Goal: Answer question/provide support: Share knowledge or assist other users

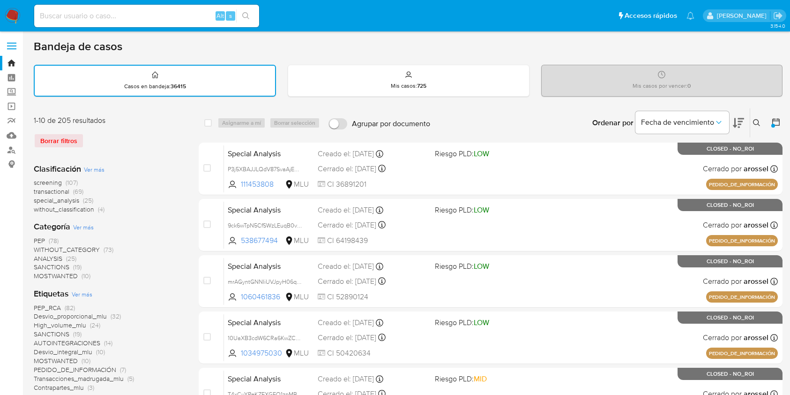
scroll to position [310, 0]
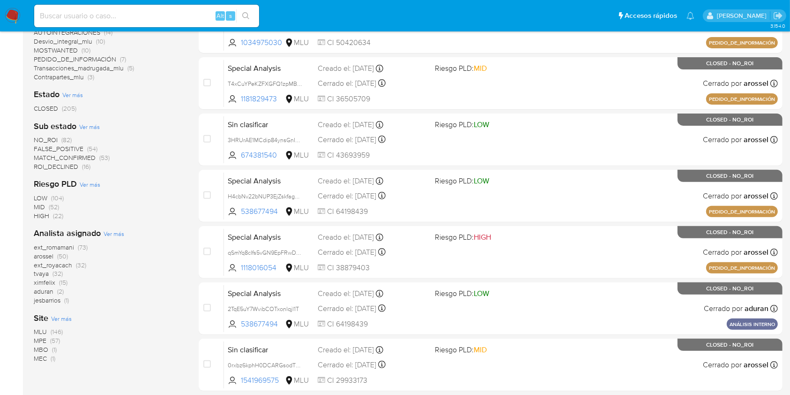
drag, startPoint x: 0, startPoint y: 0, endPoint x: 11, endPoint y: 15, distance: 18.7
click at [11, 15] on img at bounding box center [13, 16] width 16 height 16
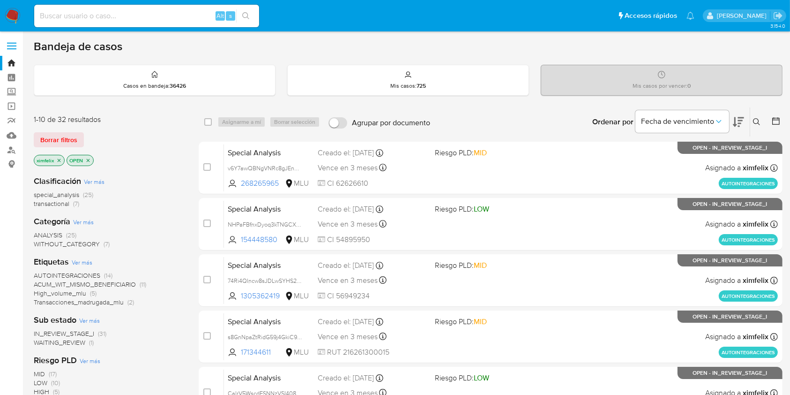
click at [64, 346] on span "WAITING_REVIEW (1)" at bounding box center [64, 342] width 60 height 9
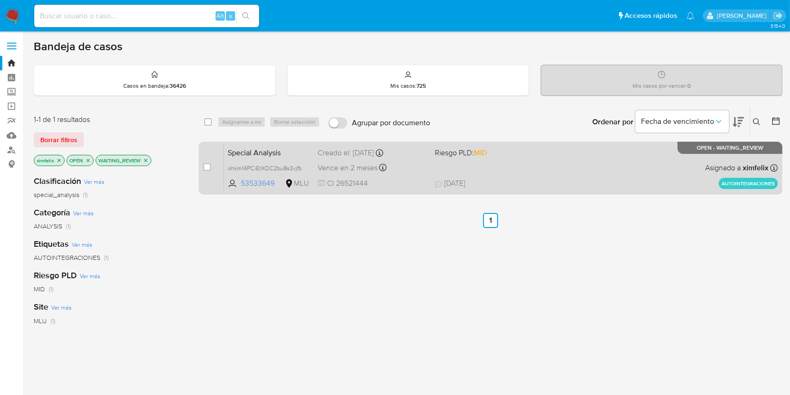
click at [537, 192] on div "case-item-checkbox No es posible asignar el caso Special Analysis ohkm14PCiEtXO…" at bounding box center [491, 168] width 584 height 52
click at [494, 186] on span "14/08/2025 14/08/2025 19:47" at bounding box center [548, 183] width 226 height 10
click at [211, 167] on div "case-item-checkbox No es posible asignar el caso" at bounding box center [213, 167] width 21 height 47
click at [206, 168] on input "checkbox" at bounding box center [206, 166] width 7 height 7
checkbox input "true"
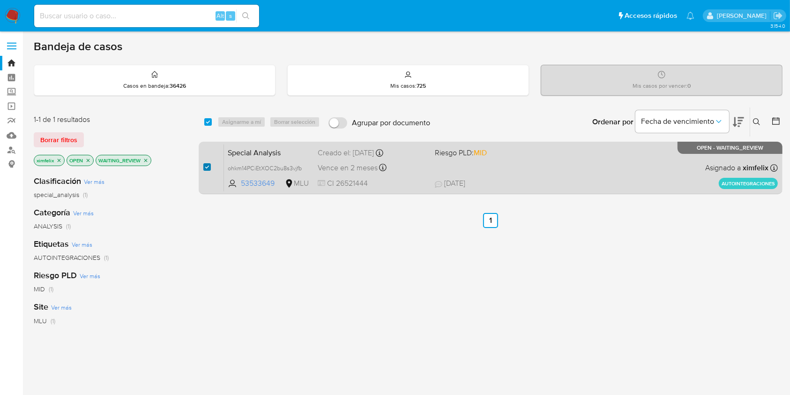
checkbox input "true"
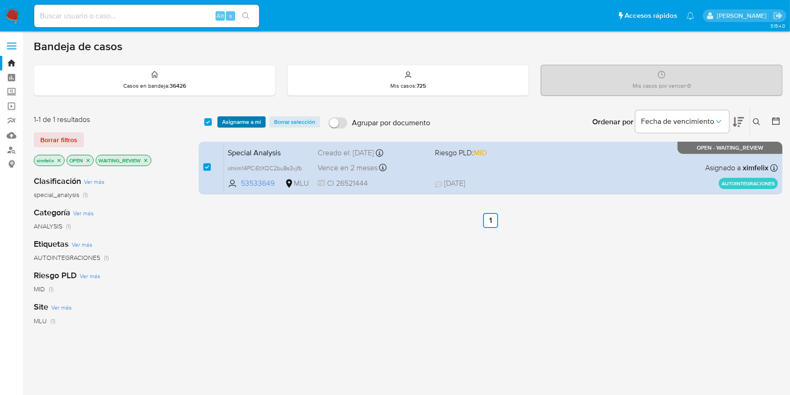
click at [236, 120] on span "Asignarme a mí" at bounding box center [241, 121] width 39 height 9
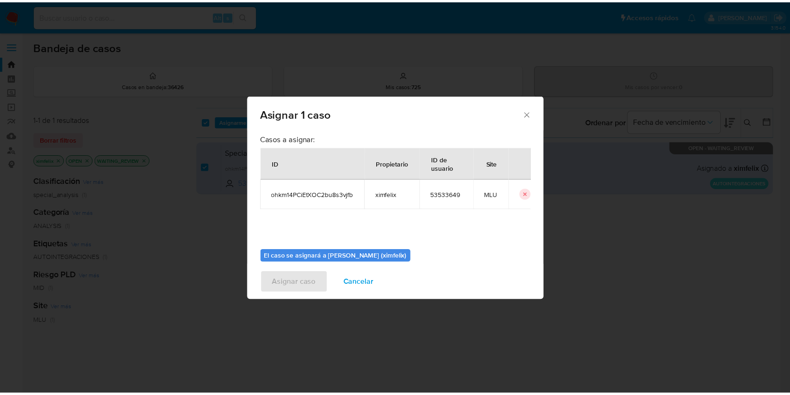
scroll to position [48, 0]
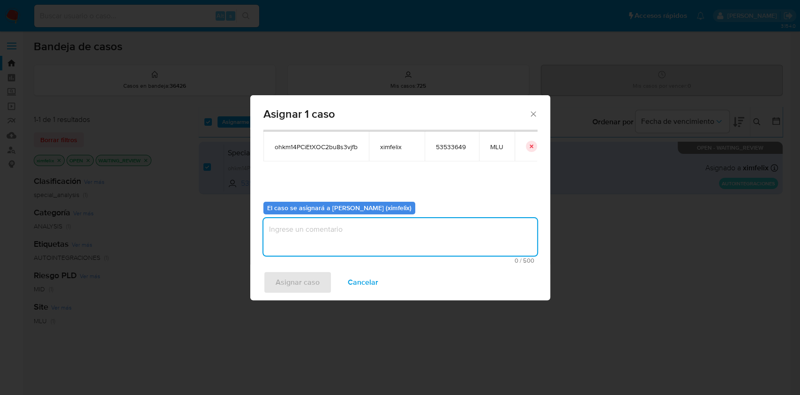
click at [393, 224] on textarea "assign-modal" at bounding box center [400, 236] width 274 height 37
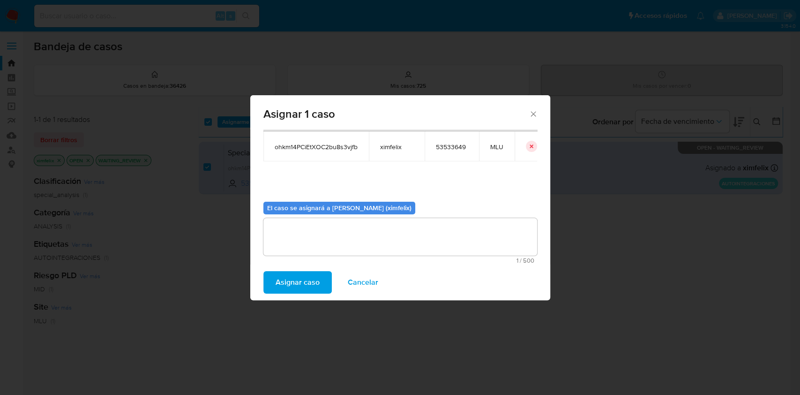
click at [299, 289] on span "Asignar caso" at bounding box center [298, 282] width 44 height 21
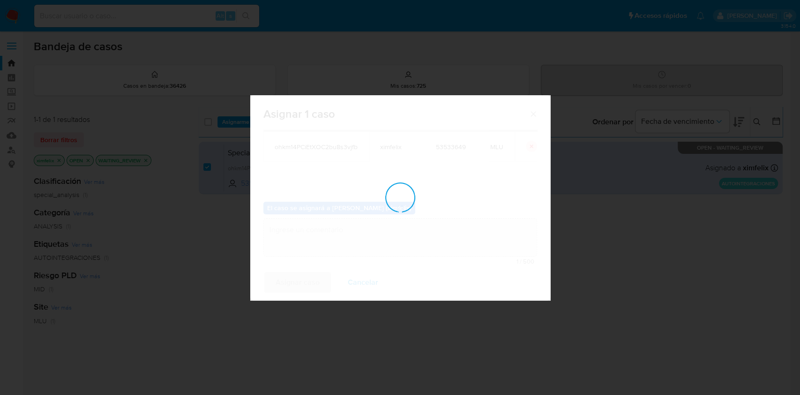
checkbox input "false"
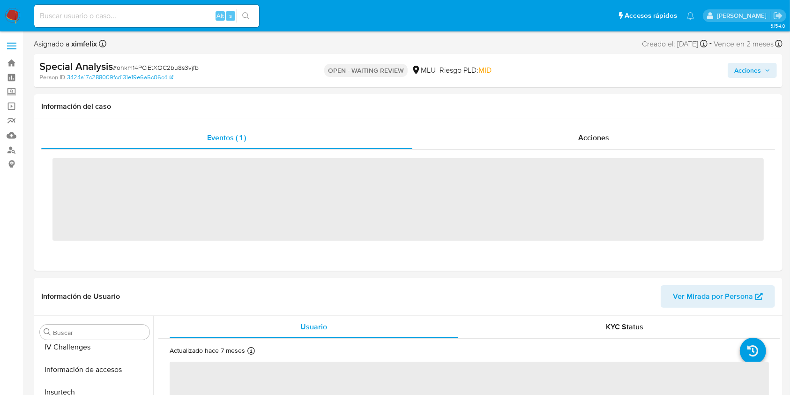
scroll to position [419, 0]
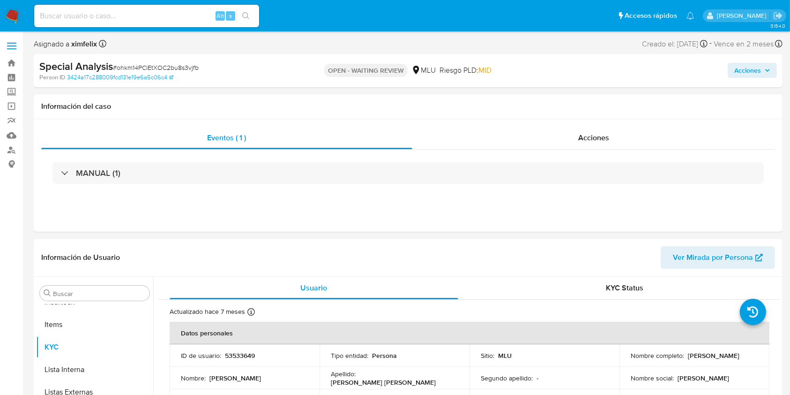
select select "10"
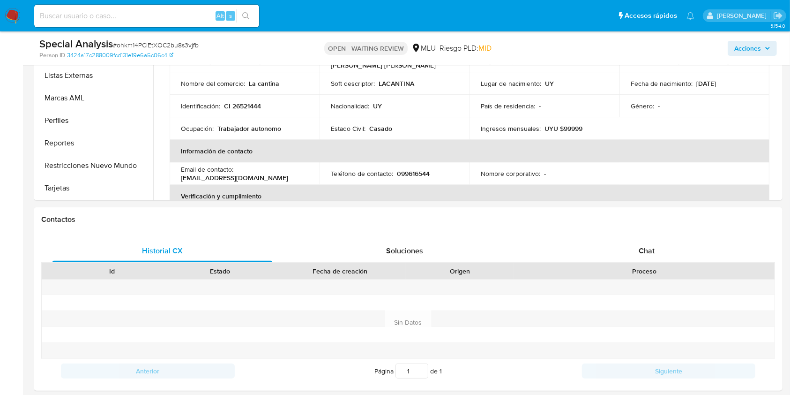
scroll to position [333, 0]
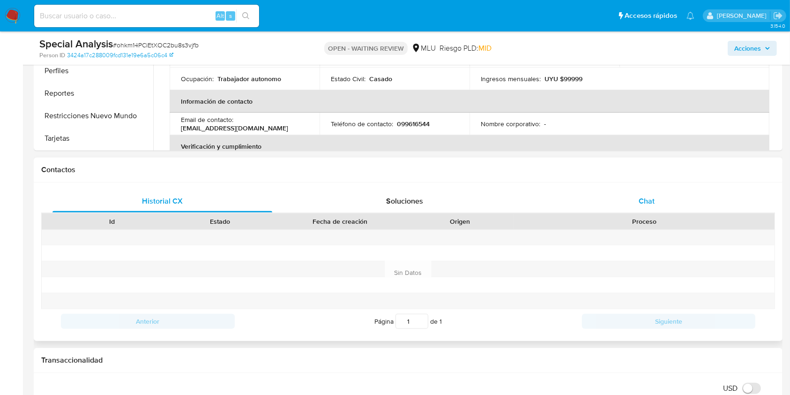
click at [646, 206] on span "Chat" at bounding box center [647, 200] width 16 height 11
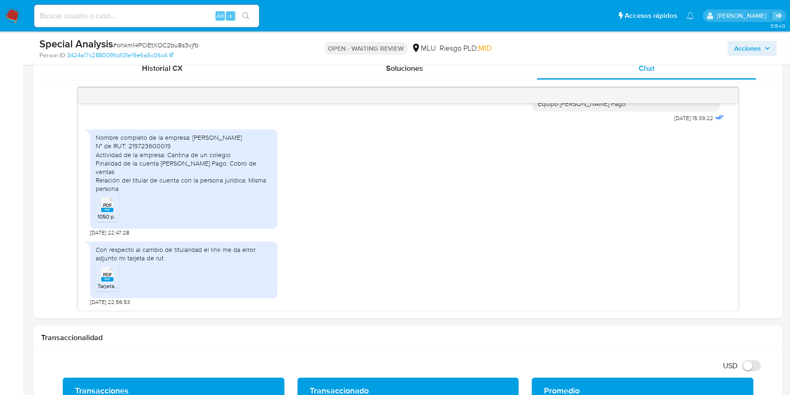
scroll to position [462, 0]
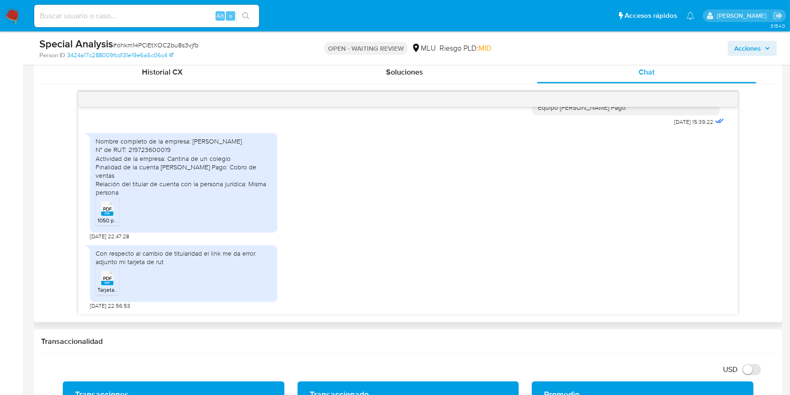
click at [105, 210] on span "PDF" at bounding box center [107, 209] width 9 height 6
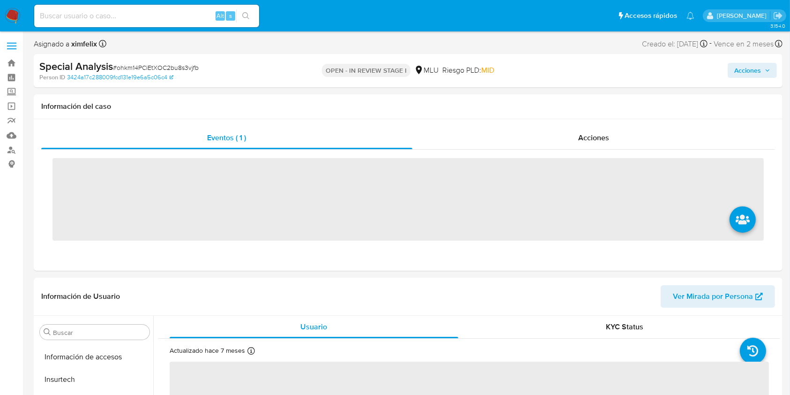
scroll to position [419, 0]
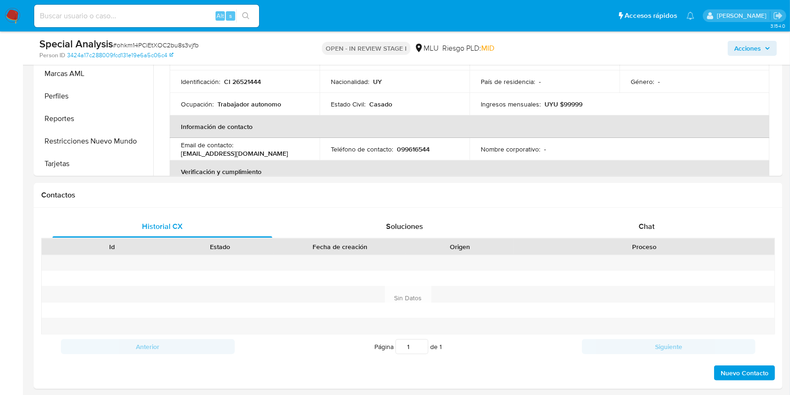
select select "10"
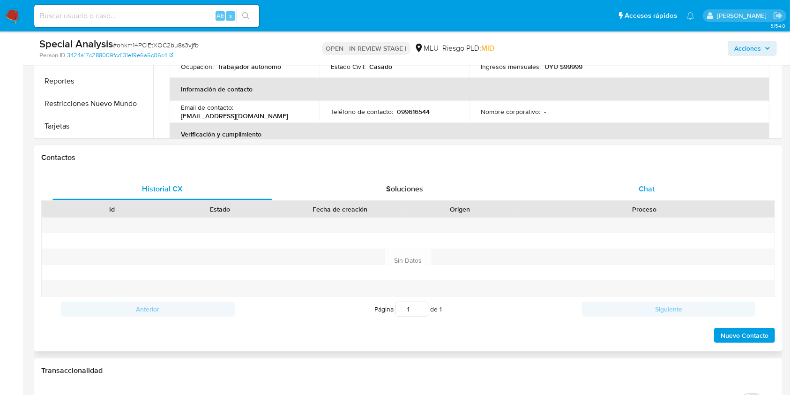
click at [634, 184] on div "Chat" at bounding box center [647, 189] width 220 height 22
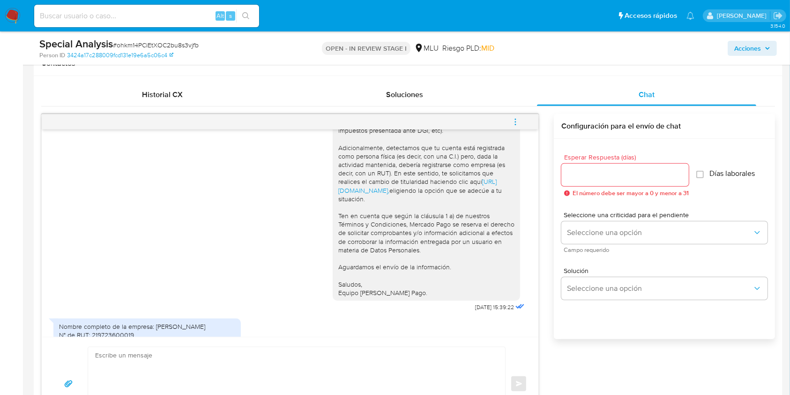
scroll to position [134, 0]
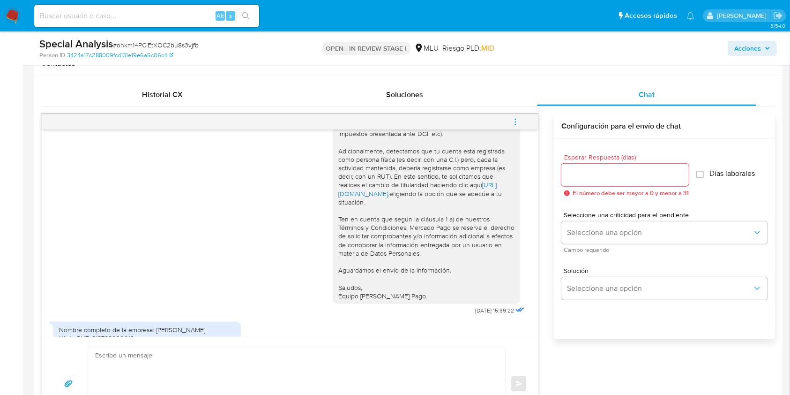
drag, startPoint x: 322, startPoint y: 190, endPoint x: 364, endPoint y: 202, distance: 42.8
click at [364, 202] on div "Buenos días Fernando, Te contactamos ya que necesitamos verificar algunos datos…" at bounding box center [289, 158] width 473 height 317
copy link "https://www.mercadolibre.com.uy/ayuda/Transferir-cuenta_1978"
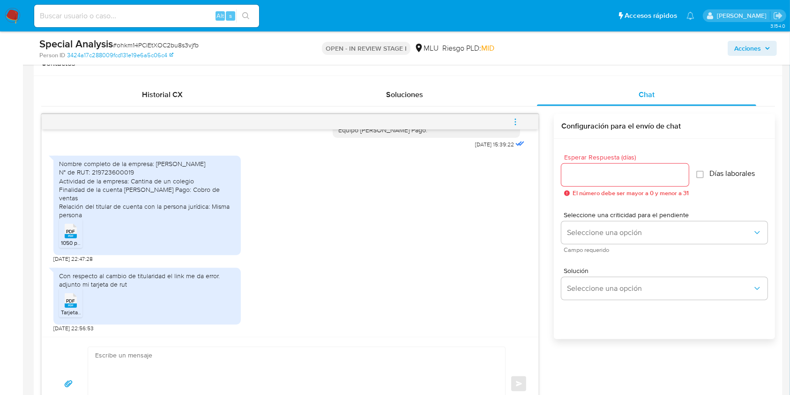
click at [119, 181] on div "Nombre completo de la empresa: Fernando Pons N° de RUT: 219723600019 Actividad …" at bounding box center [147, 189] width 176 height 60
copy div "219723600019"
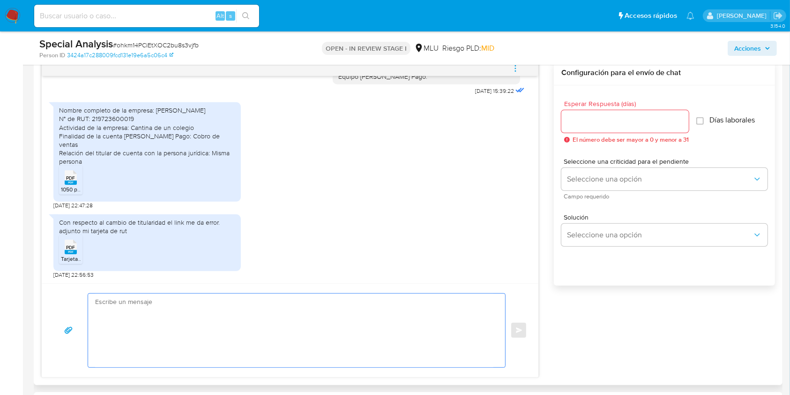
click at [279, 297] on textarea at bounding box center [294, 330] width 398 height 74
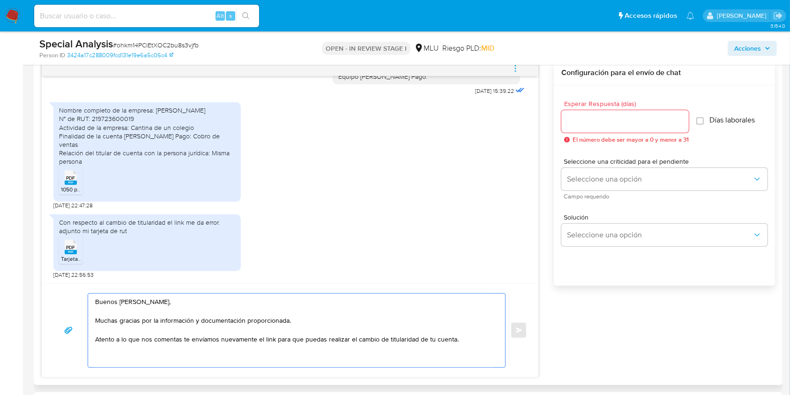
click at [206, 333] on textarea "Buenos días Fernando, Muchas gracias por la información y documentación proporc…" at bounding box center [294, 330] width 398 height 74
click at [200, 342] on textarea "Buenos días Fernando, Muchas gracias por la información y documentación proporc…" at bounding box center [294, 330] width 398 height 74
drag, startPoint x: 200, startPoint y: 342, endPoint x: 182, endPoint y: 332, distance: 20.8
click at [182, 332] on textarea "Buenos días Fernando, Muchas gracias por la información y documentación proporc…" at bounding box center [294, 330] width 398 height 74
click at [203, 338] on textarea "Buenos días Fernando, Muchas gracias por la información y documentación proporc…" at bounding box center [294, 330] width 398 height 74
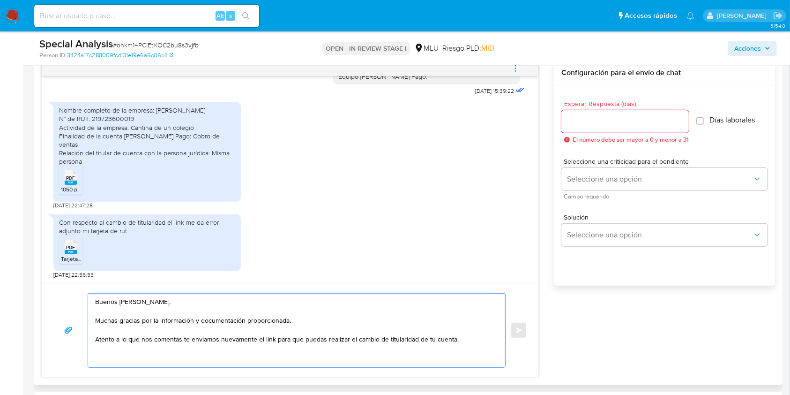
click at [321, 360] on textarea "Buenos días Fernando, Muchas gracias por la información y documentación proporc…" at bounding box center [294, 330] width 398 height 74
click at [469, 346] on textarea "Buenos días Fernando, Muchas gracias por la información y documentación proporc…" at bounding box center [294, 330] width 398 height 74
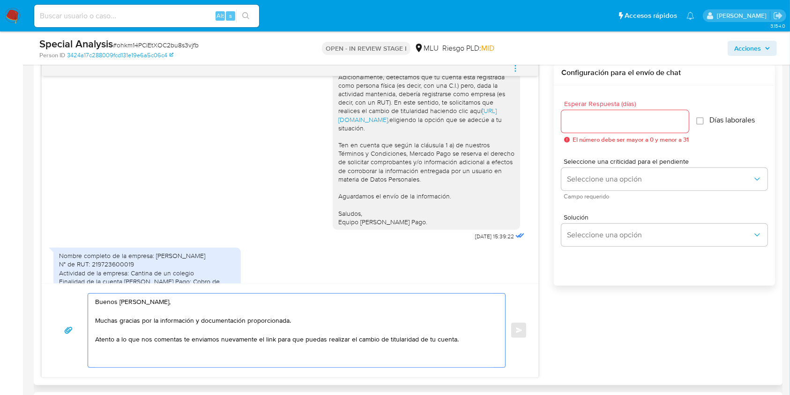
scroll to position [134, 0]
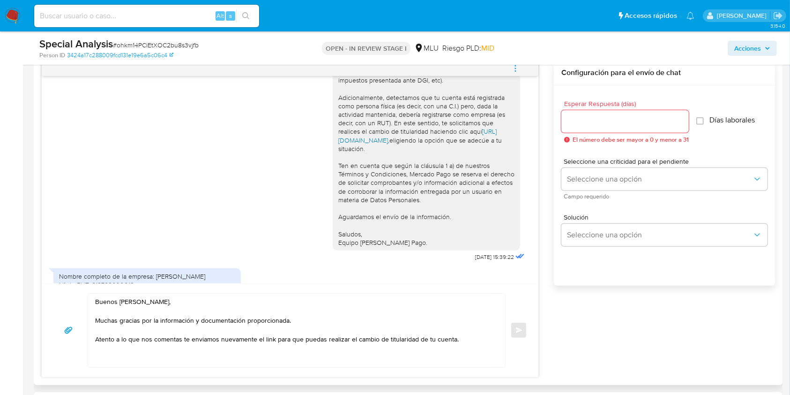
drag, startPoint x: 326, startPoint y: 140, endPoint x: 365, endPoint y: 149, distance: 40.0
click at [365, 149] on div "Buenos días Fernando, Te contactamos ya que necesitamos verificar algunos datos…" at bounding box center [426, 101] width 187 height 297
copy link "https://www.mercadolibre.com.uy/ayuda/Transferir-cuenta_1978"
click at [466, 340] on textarea "Buenos días Fernando, Muchas gracias por la información y documentación proporc…" at bounding box center [294, 330] width 398 height 74
paste textarea "https://www.mercadolibre.com.uy/ayuda/Transferir-cuenta_1978"
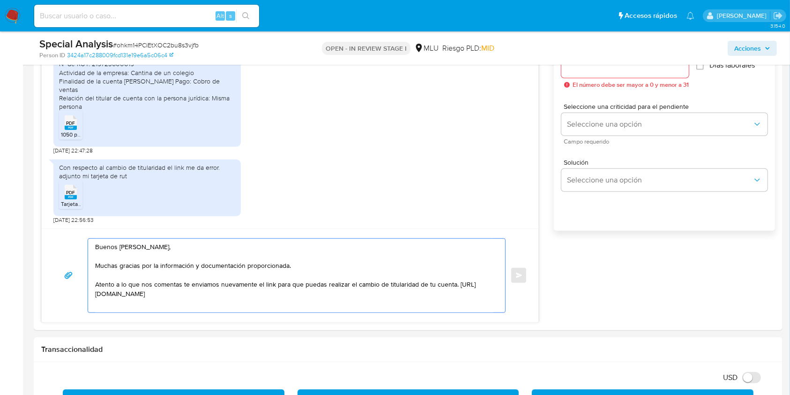
scroll to position [562, 0]
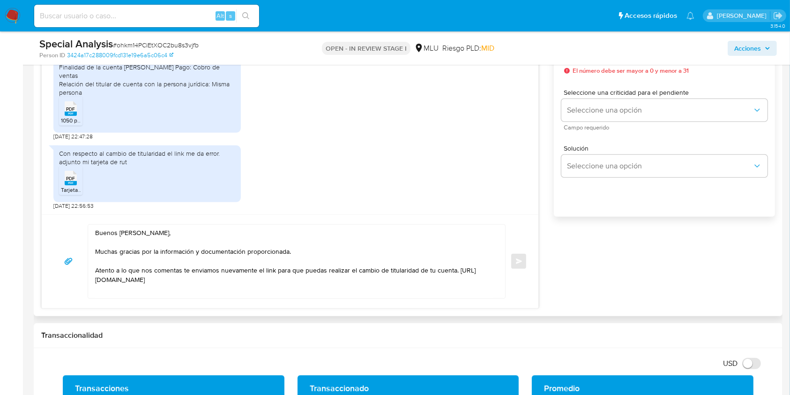
click at [67, 179] on span "PDF" at bounding box center [71, 178] width 9 height 6
click at [285, 286] on textarea "Buenos días Fernando, Muchas gracias por la información y documentación proporc…" at bounding box center [294, 262] width 398 height 74
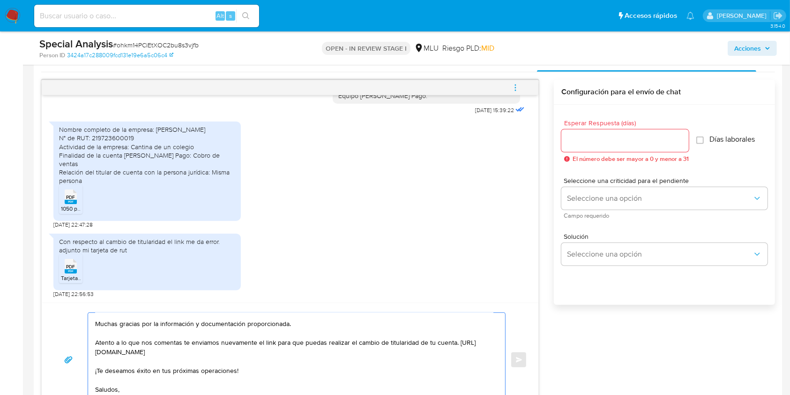
scroll to position [469, 0]
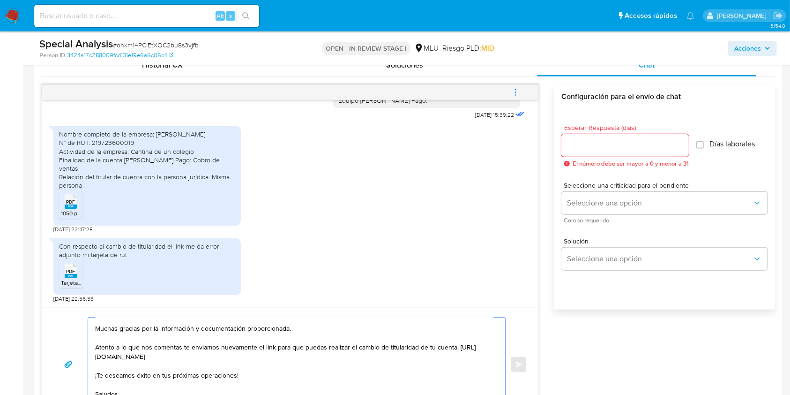
type textarea "Buenos días Fernando, Muchas gracias por la información y documentación proporc…"
click at [596, 148] on input "Esperar Respuesta (días)" at bounding box center [625, 145] width 127 height 12
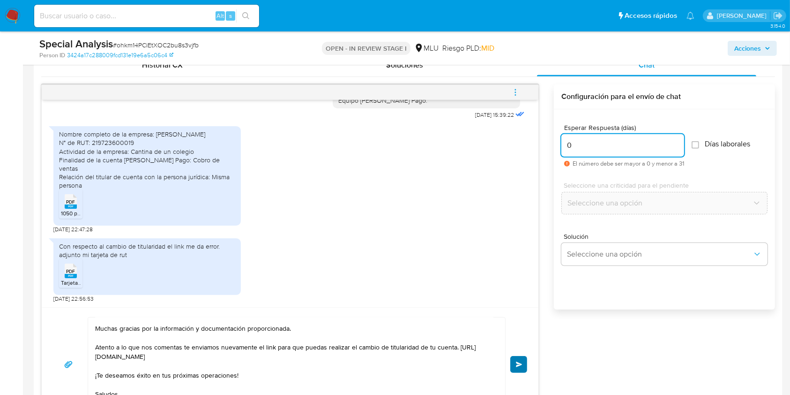
type input "0"
click at [519, 368] on button "Enviar" at bounding box center [518, 364] width 17 height 17
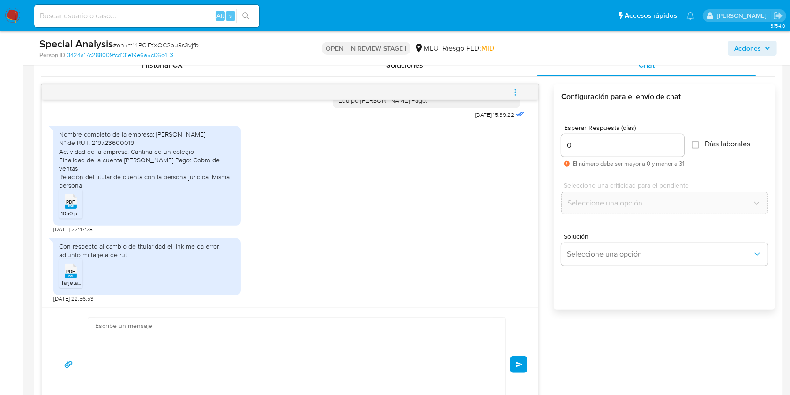
scroll to position [446, 0]
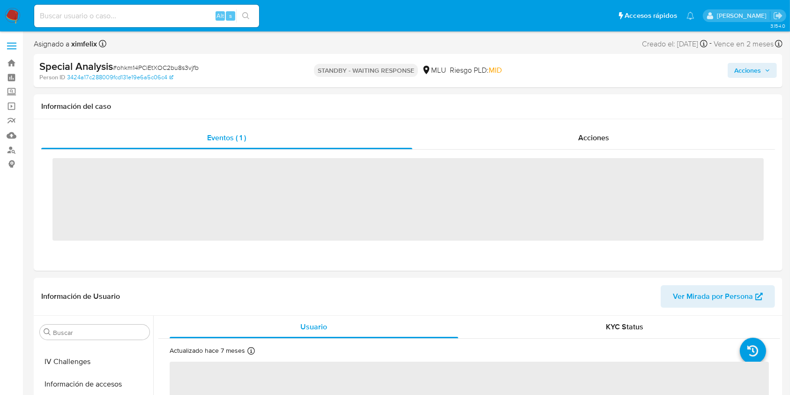
scroll to position [419, 0]
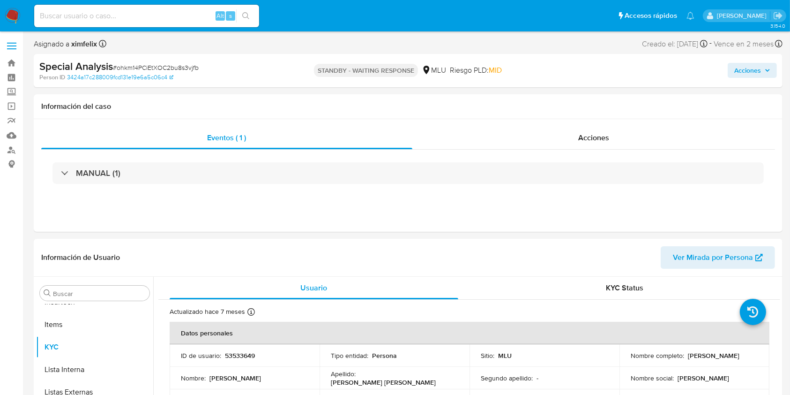
select select "10"
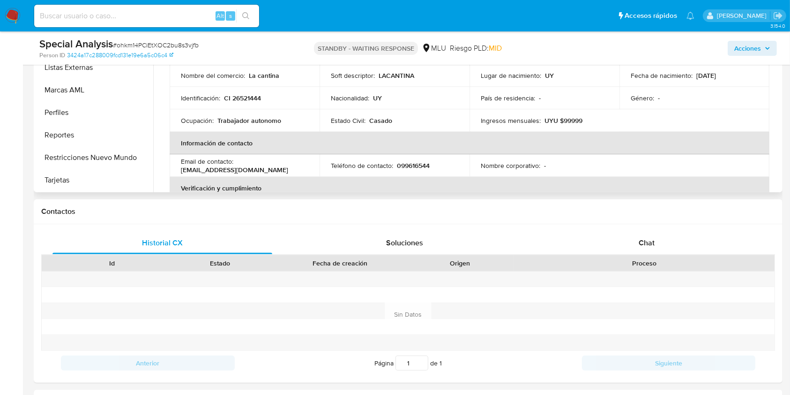
scroll to position [287, 0]
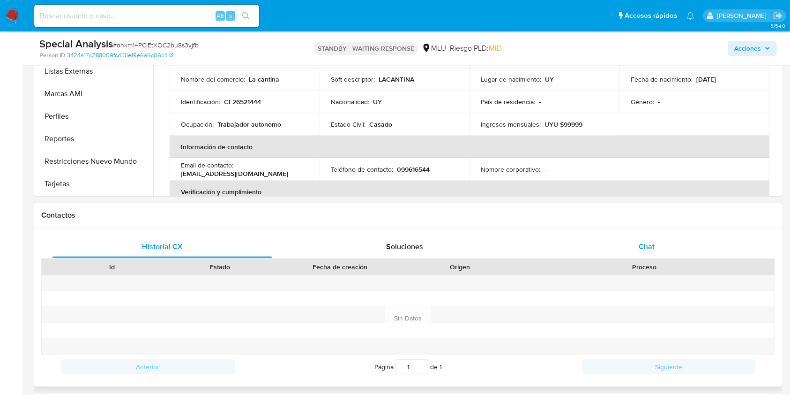
click at [668, 246] on div "Chat" at bounding box center [647, 246] width 220 height 22
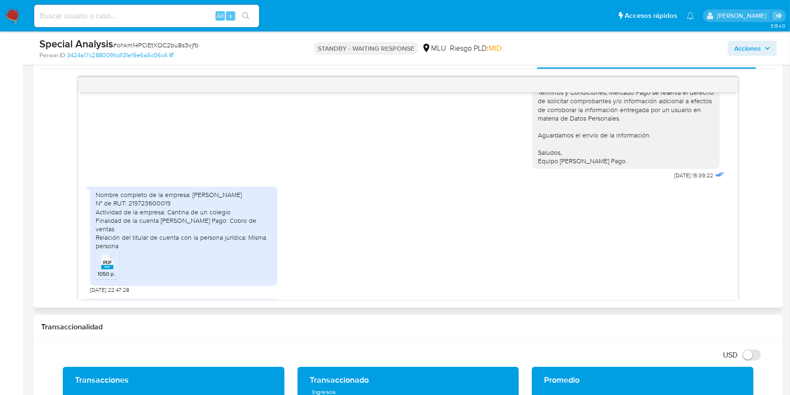
scroll to position [220, 0]
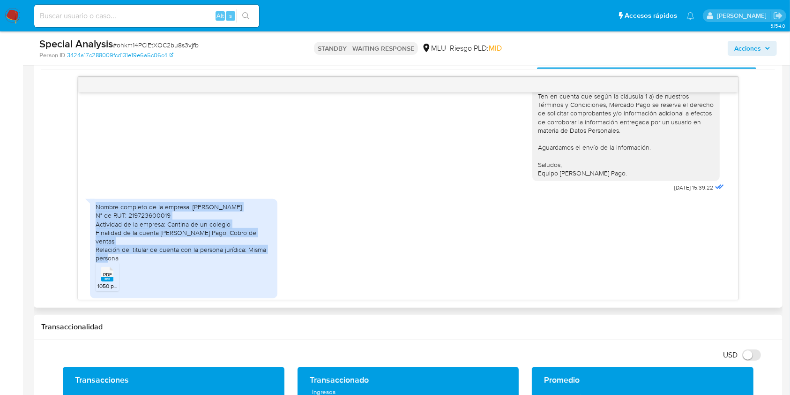
drag, startPoint x: 94, startPoint y: 216, endPoint x: 173, endPoint y: 255, distance: 89.1
click at [173, 255] on div "Nombre completo de la empresa: Fernando Pons N° de RUT: 219723600019 Actividad …" at bounding box center [183, 248] width 187 height 99
copy div "Nombre completo de la empresa: Fernando Pons N° de RUT: 219723600019 Actividad …"
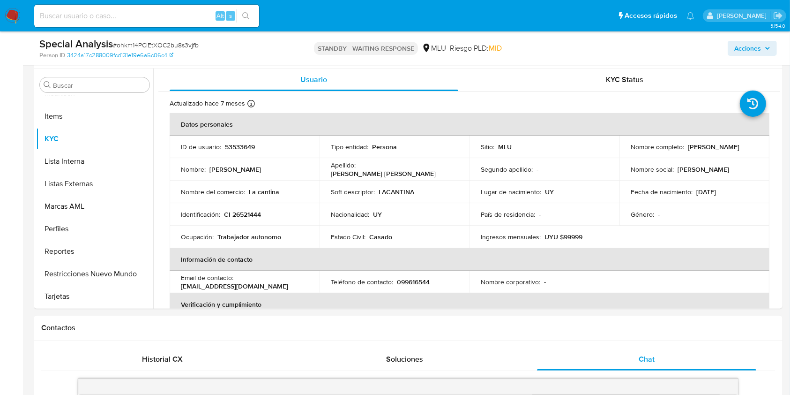
scroll to position [167, 0]
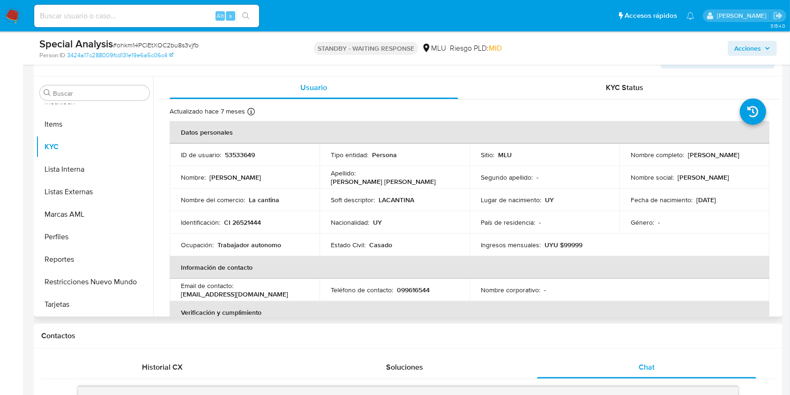
click at [666, 256] on th "Información de contacto" at bounding box center [470, 267] width 600 height 22
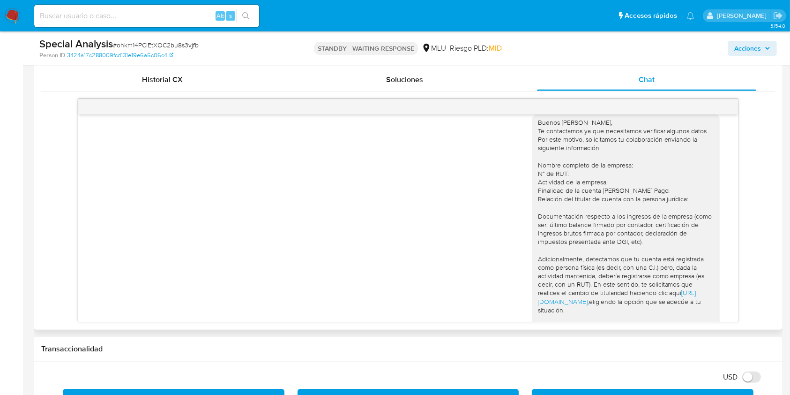
scroll to position [13, 0]
click at [715, 238] on div "Buenos días Fernando, Te contactamos ya que necesitamos verificar algunos datos…" at bounding box center [629, 264] width 194 height 317
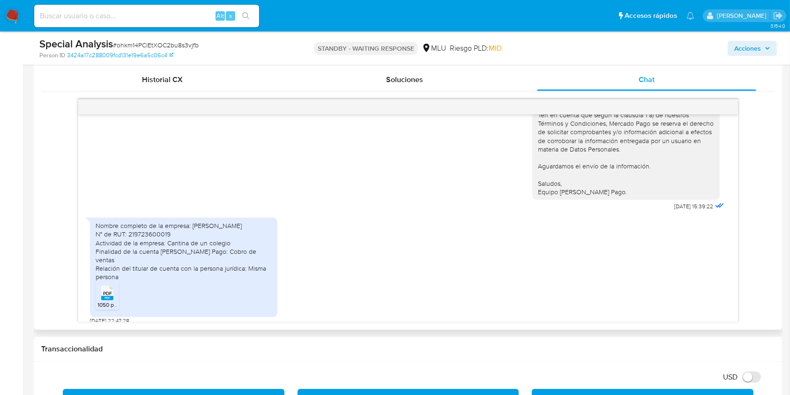
scroll to position [227, 0]
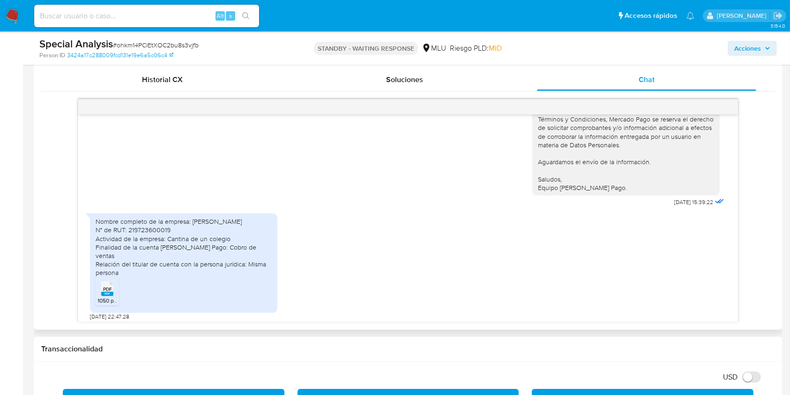
click at [627, 306] on div "Nombre completo de la empresa: Fernando Pons N° de RUT: 219723600019 Actividad …" at bounding box center [408, 265] width 636 height 112
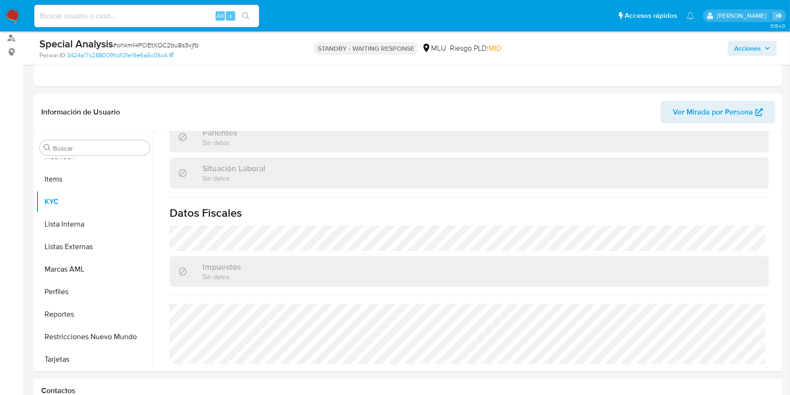
scroll to position [120, 0]
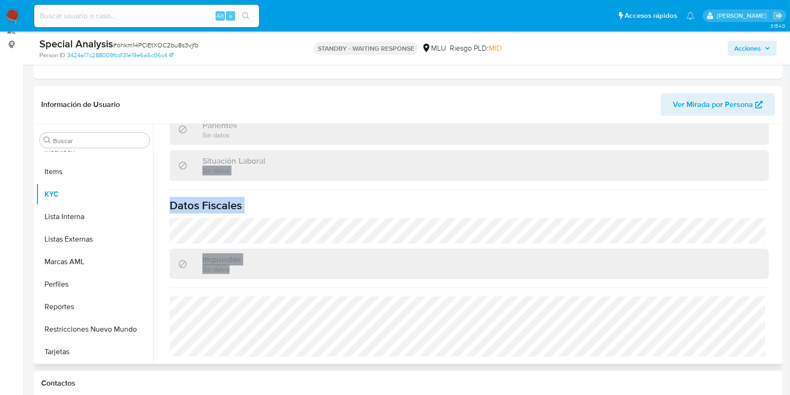
drag, startPoint x: 776, startPoint y: 294, endPoint x: 776, endPoint y: 147, distance: 147.2
click at [776, 147] on div "Actualizado hace 7 meses Creado: 11/11/2021 14:32:36 Actualizado: 05/01/2025 23…" at bounding box center [469, 20] width 622 height 688
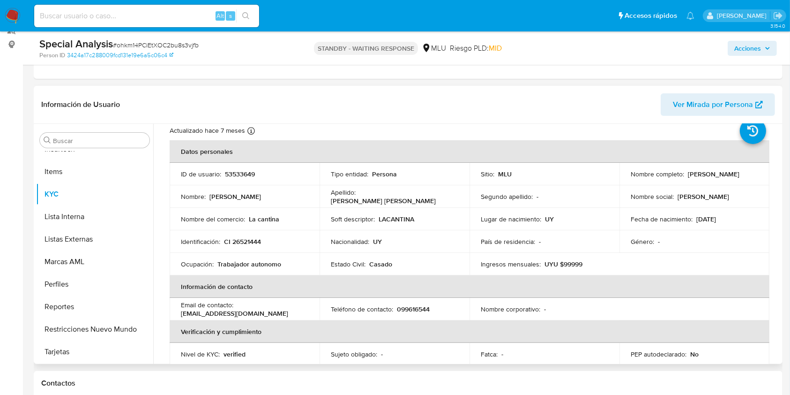
scroll to position [0, 0]
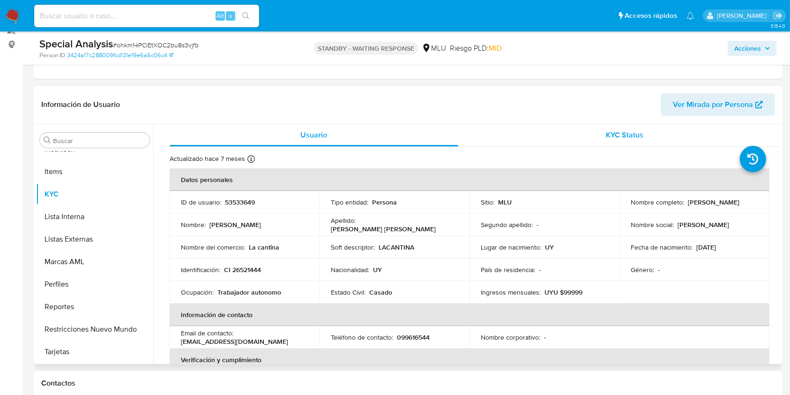
click at [642, 142] on div "KYC Status" at bounding box center [625, 135] width 289 height 22
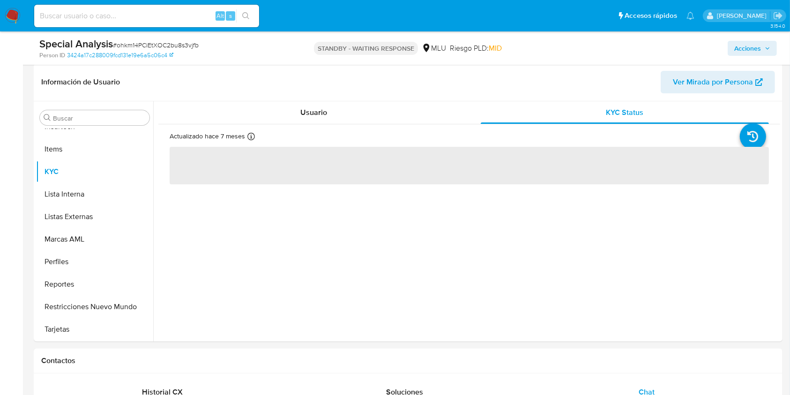
scroll to position [138, 0]
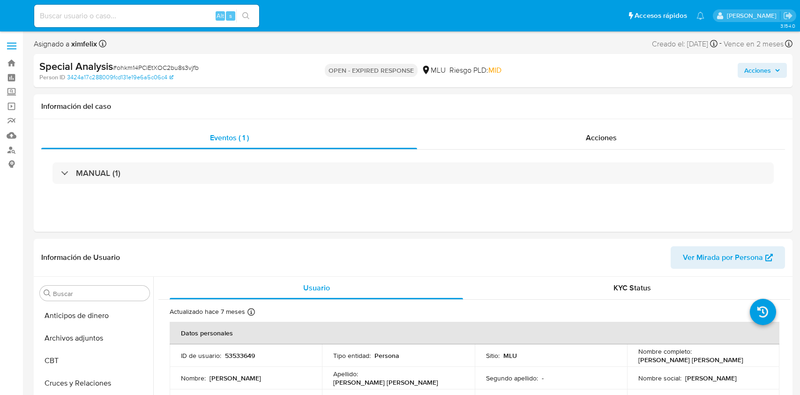
select select "10"
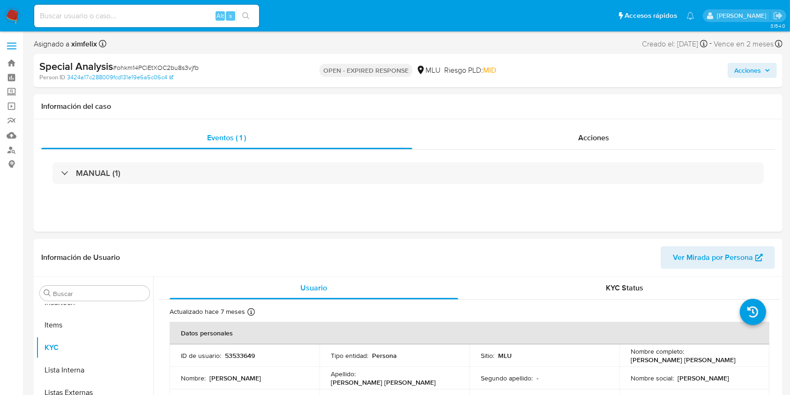
scroll to position [419, 0]
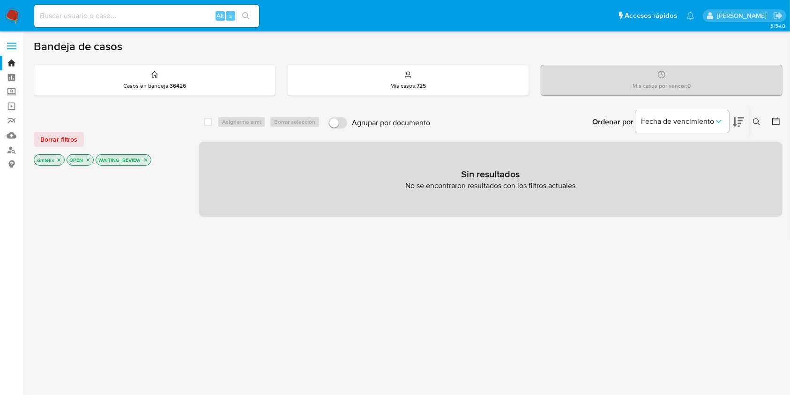
click at [19, 22] on img at bounding box center [13, 16] width 16 height 16
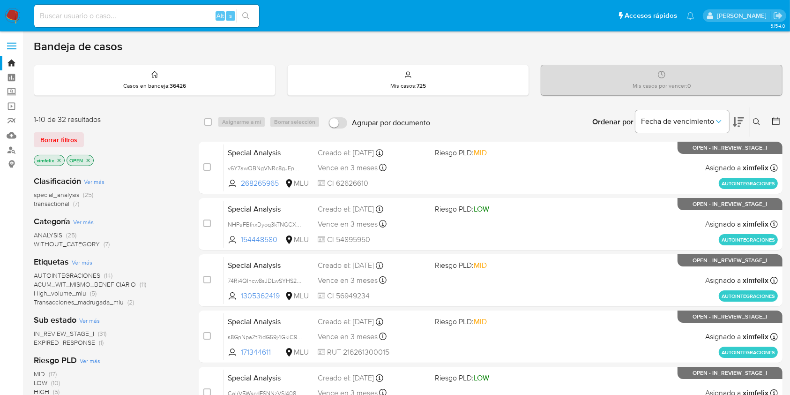
click at [86, 340] on span "EXPIRED_RESPONSE" at bounding box center [64, 341] width 61 height 9
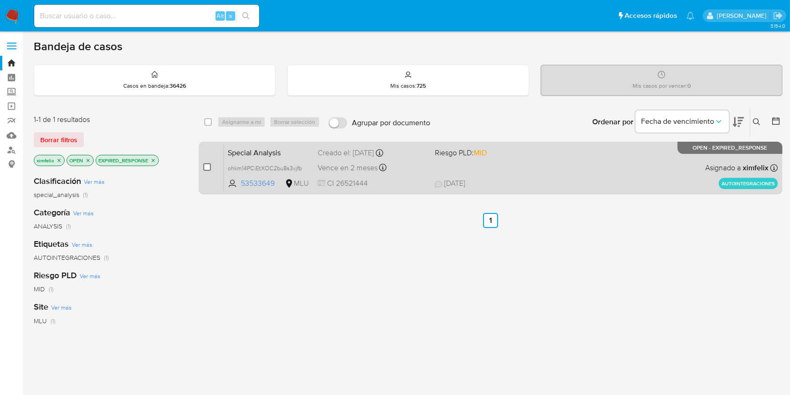
click at [208, 166] on input "checkbox" at bounding box center [206, 166] width 7 height 7
checkbox input "true"
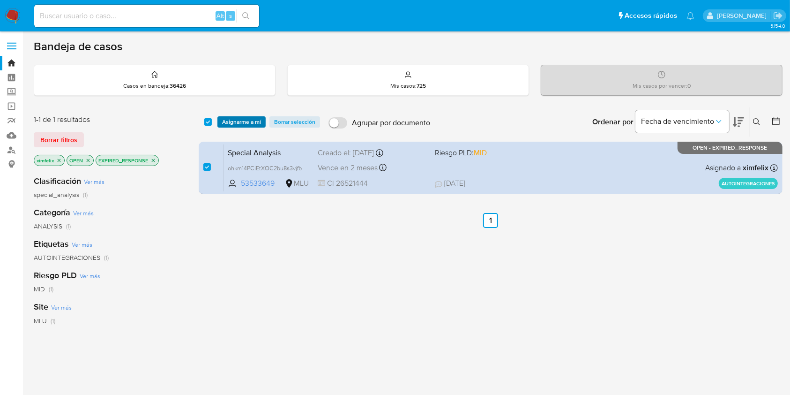
click at [245, 118] on span "Asignarme a mí" at bounding box center [241, 121] width 39 height 9
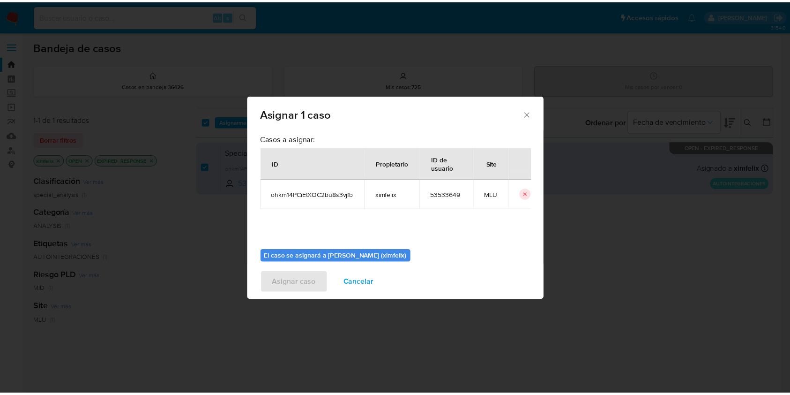
scroll to position [48, 0]
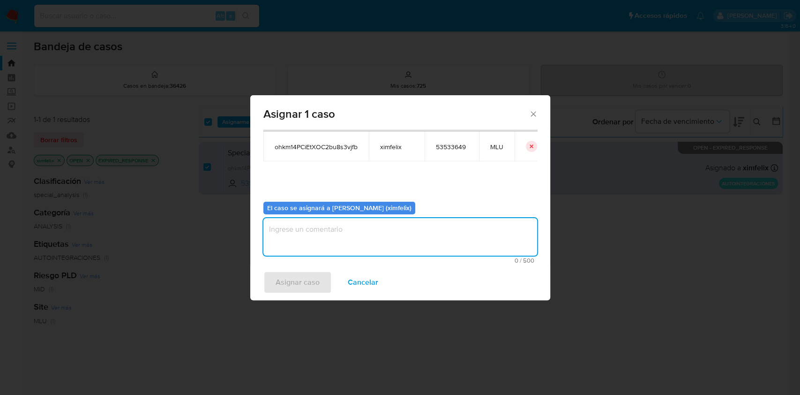
click at [434, 238] on textarea "assign-modal" at bounding box center [400, 236] width 274 height 37
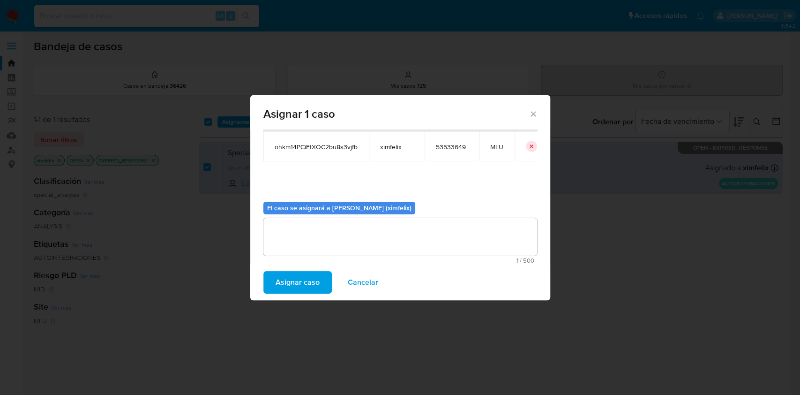
click at [304, 279] on span "Asignar caso" at bounding box center [298, 282] width 44 height 21
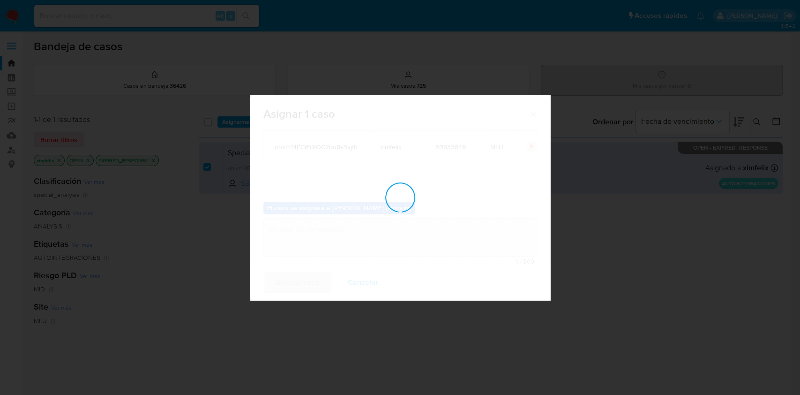
checkbox input "false"
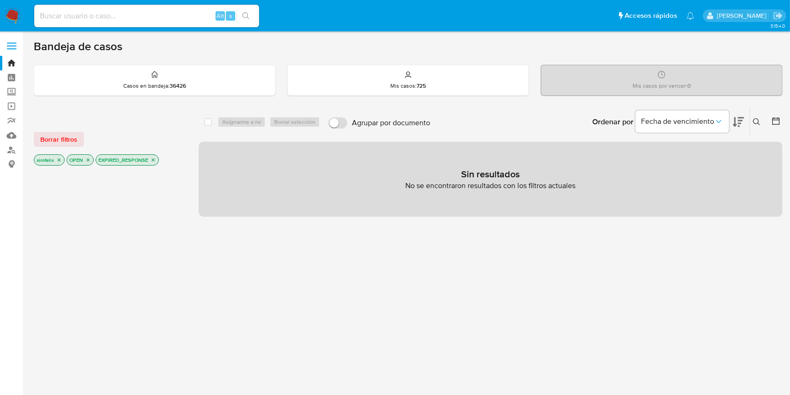
click at [19, 13] on img at bounding box center [13, 16] width 16 height 16
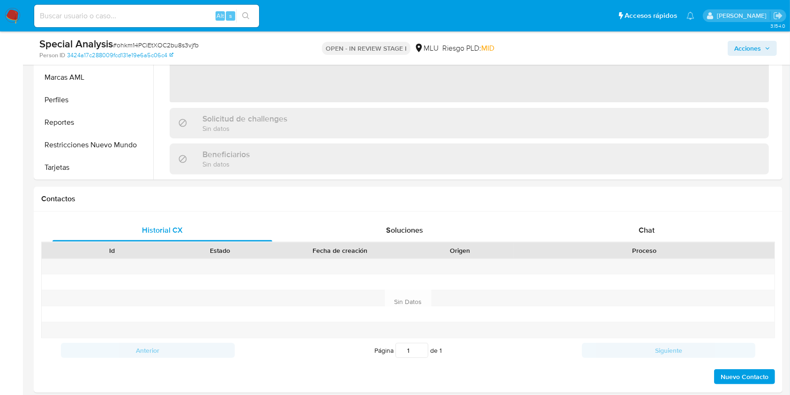
scroll to position [315, 0]
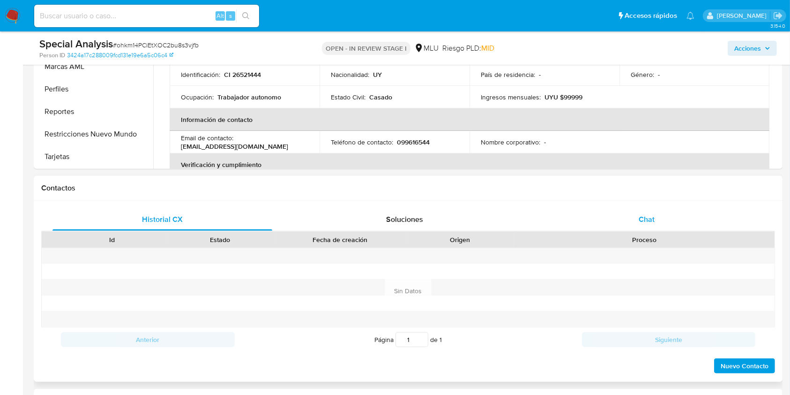
click at [629, 219] on div "Chat" at bounding box center [647, 219] width 220 height 22
select select "10"
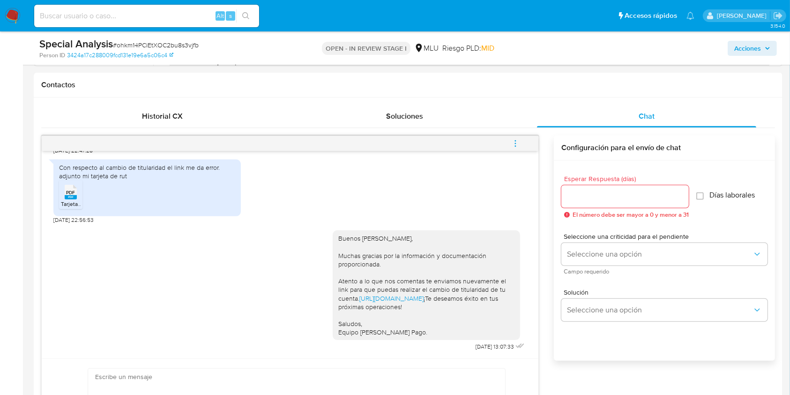
scroll to position [406, 0]
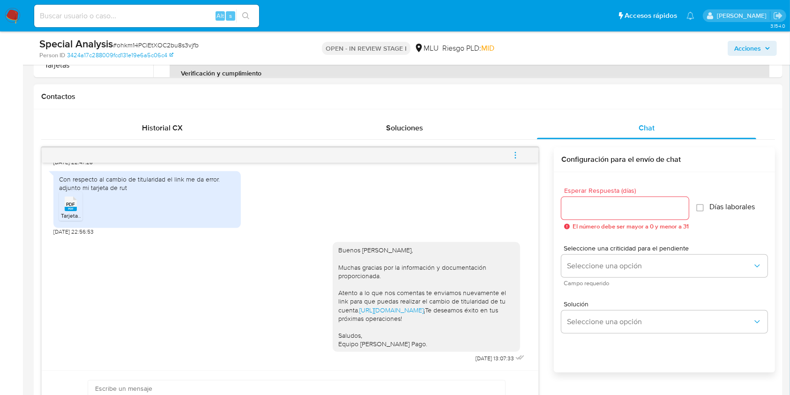
click at [520, 157] on icon "menu-action" at bounding box center [515, 155] width 8 height 8
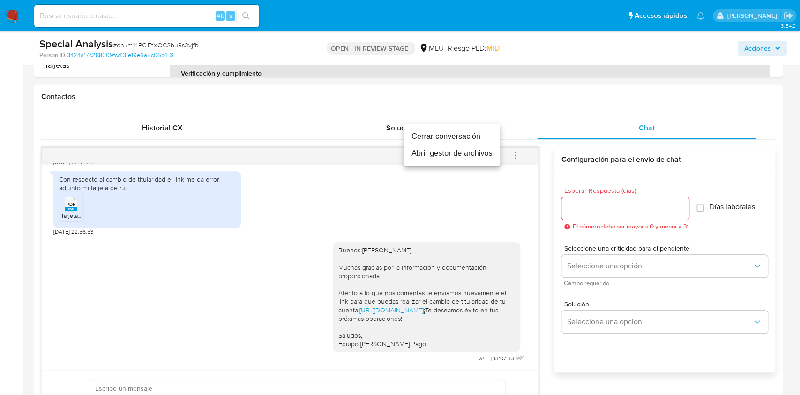
click at [454, 138] on li "Cerrar conversación" at bounding box center [452, 136] width 96 height 17
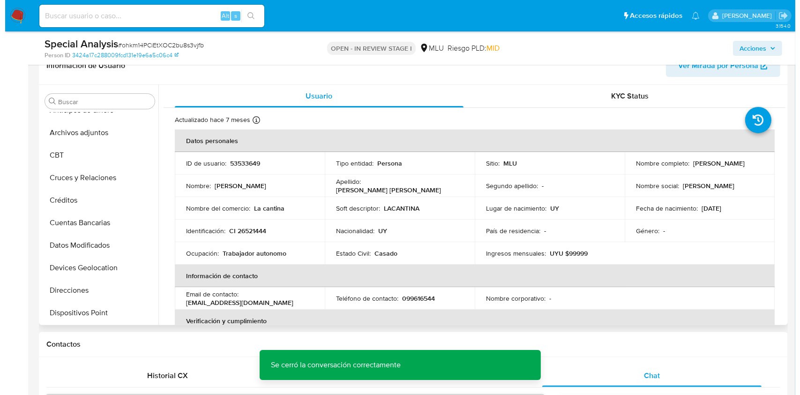
scroll to position [0, 0]
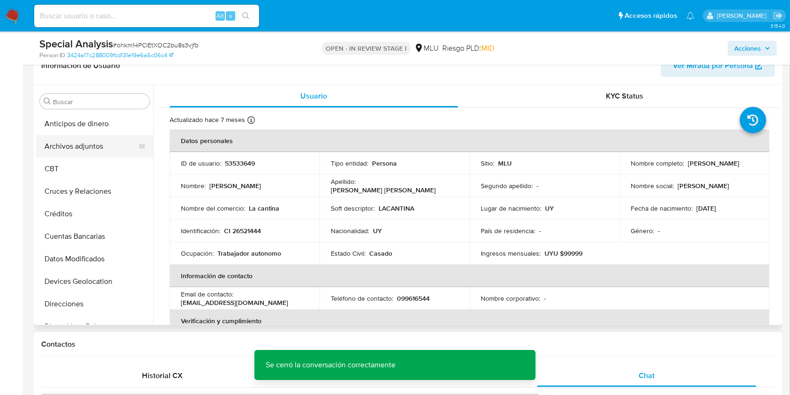
click at [94, 148] on button "Archivos adjuntos" at bounding box center [91, 146] width 110 height 22
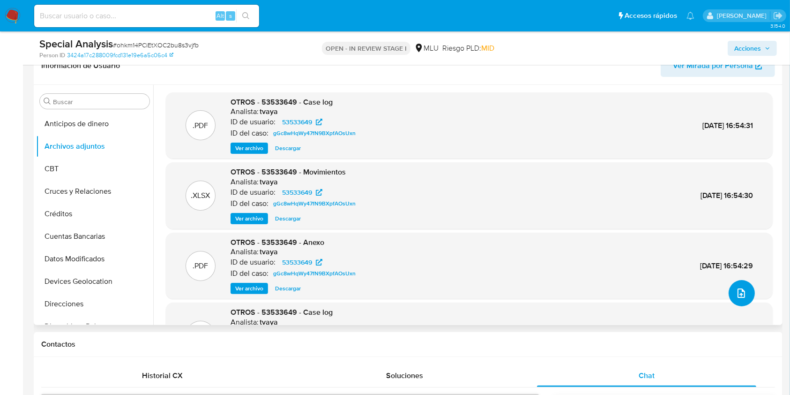
click at [737, 290] on icon "upload-file" at bounding box center [741, 292] width 11 height 11
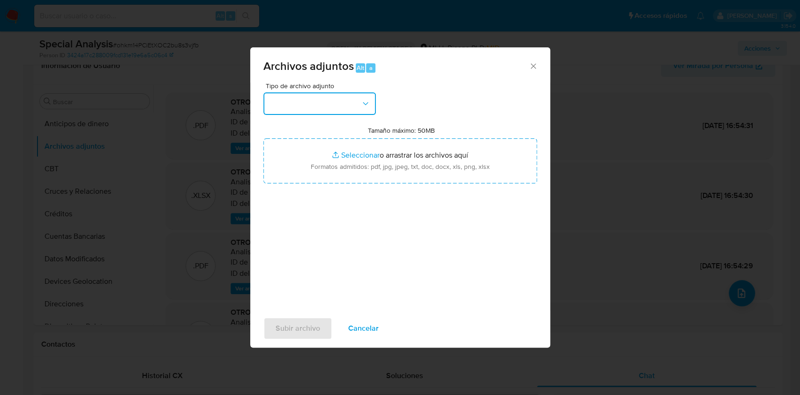
click at [325, 106] on button "button" at bounding box center [319, 103] width 112 height 22
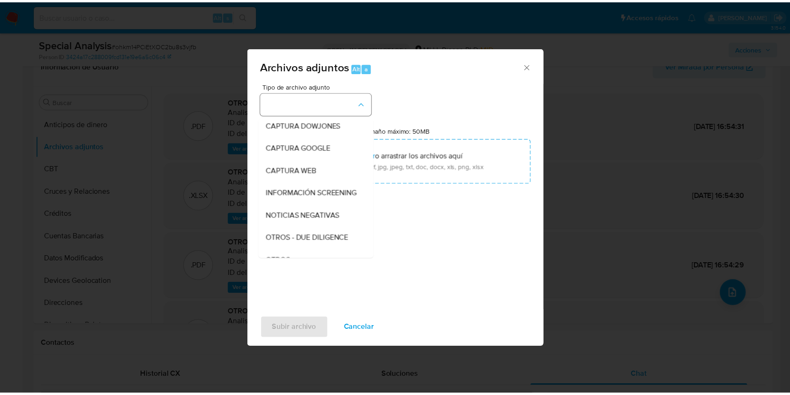
scroll to position [49, 0]
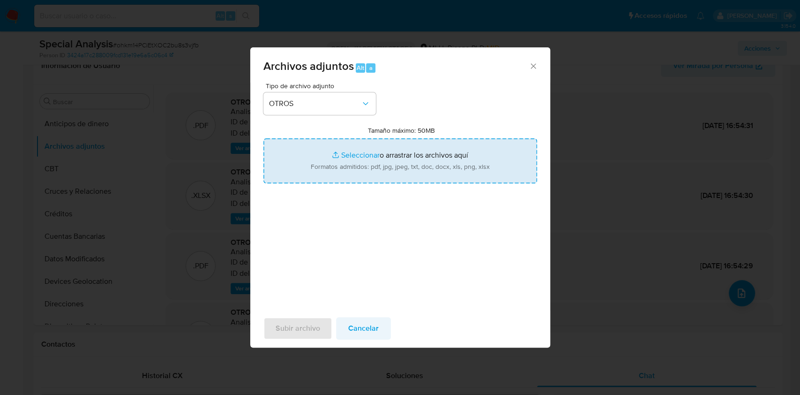
type input "C:\fakepath\CASE LOG 53533649 11_08_2025 - NIVEL 1.pdf"
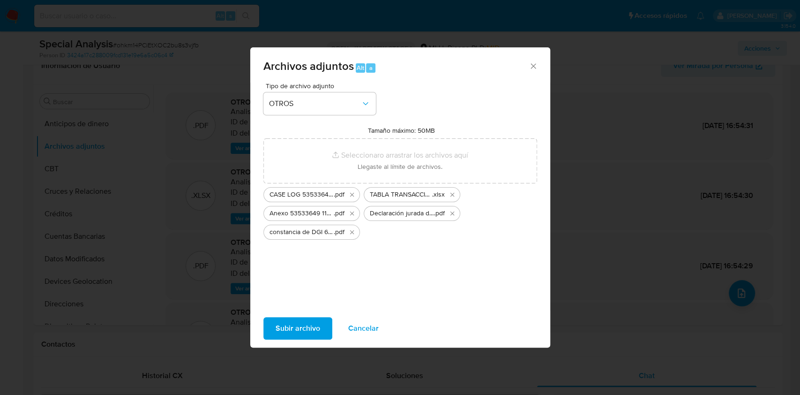
click at [298, 332] on span "Subir archivo" at bounding box center [298, 328] width 45 height 21
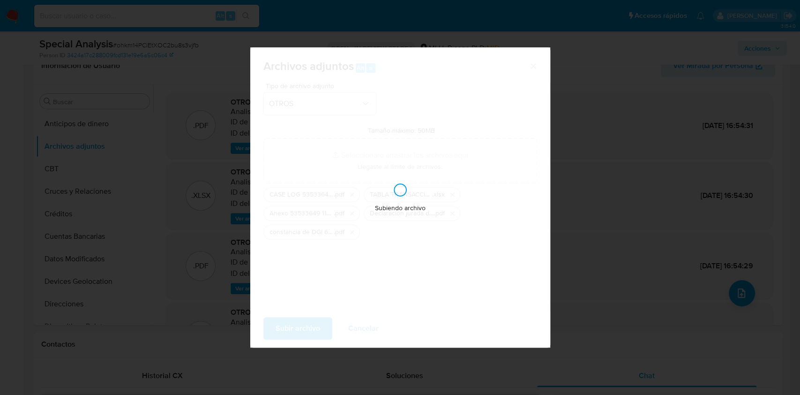
click at [334, 254] on div "Subiendo archivo" at bounding box center [400, 197] width 300 height 300
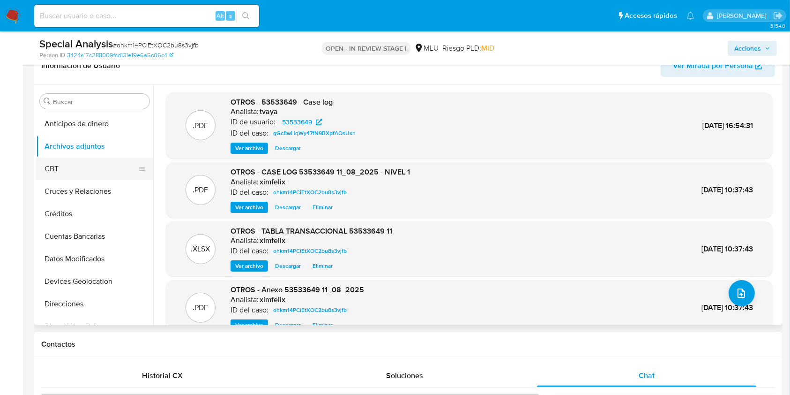
click at [79, 169] on button "CBT" at bounding box center [91, 168] width 110 height 22
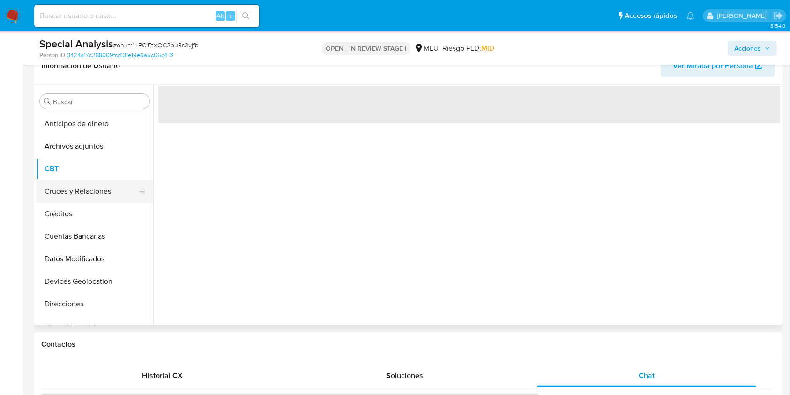
click at [94, 190] on button "Cruces y Relaciones" at bounding box center [91, 191] width 110 height 22
click at [91, 161] on button "CBT" at bounding box center [91, 168] width 110 height 22
click at [98, 137] on button "Archivos adjuntos" at bounding box center [91, 146] width 110 height 22
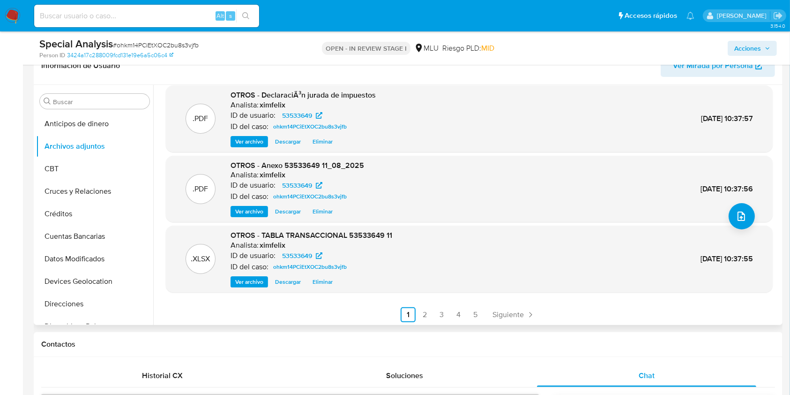
scroll to position [79, 0]
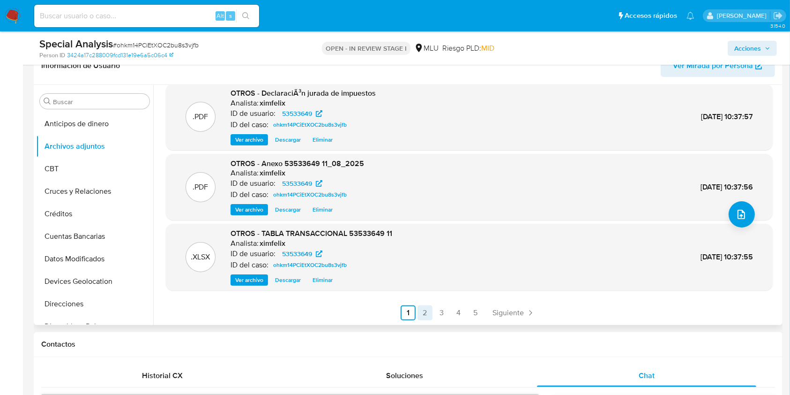
click at [422, 315] on link "2" at bounding box center [425, 312] width 15 height 15
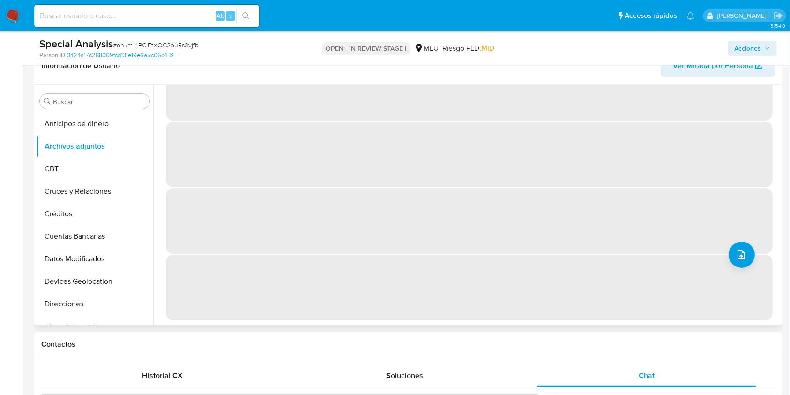
scroll to position [0, 0]
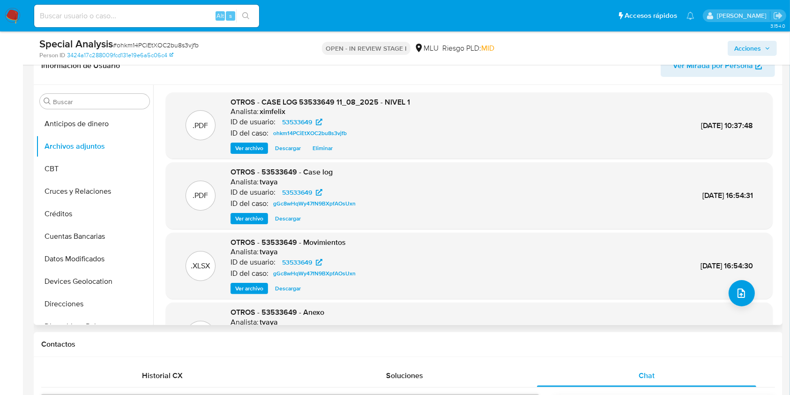
click at [748, 41] on span "Acciones" at bounding box center [747, 48] width 27 height 15
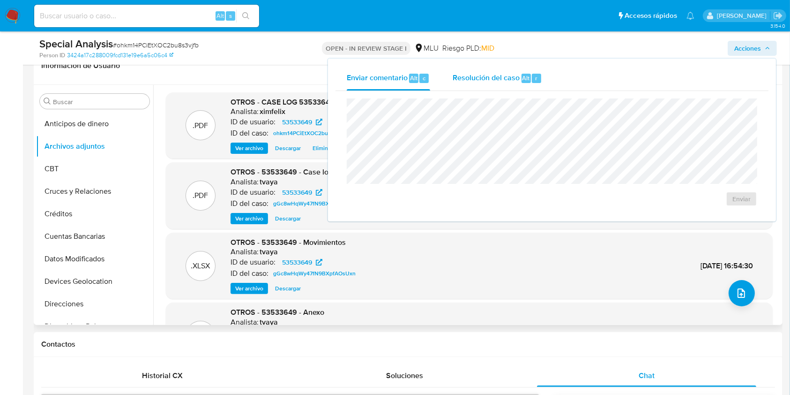
click at [507, 82] on span "Resolución del caso" at bounding box center [486, 77] width 67 height 11
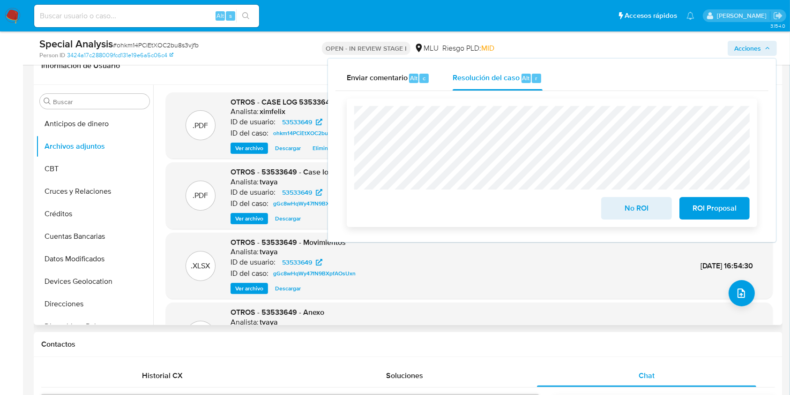
click at [635, 213] on span "No ROI" at bounding box center [637, 208] width 46 height 21
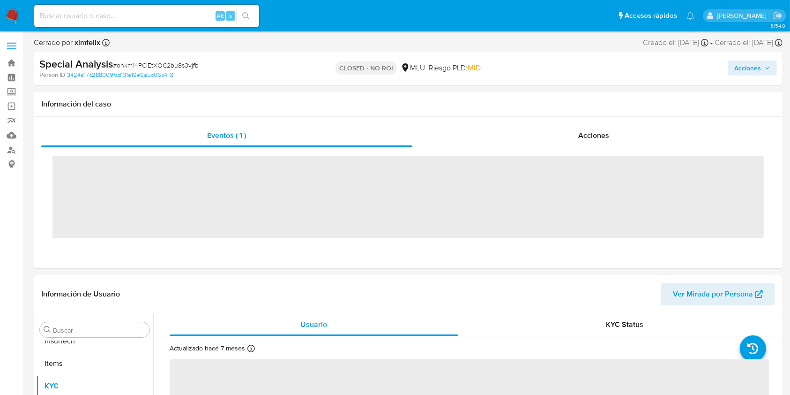
scroll to position [419, 0]
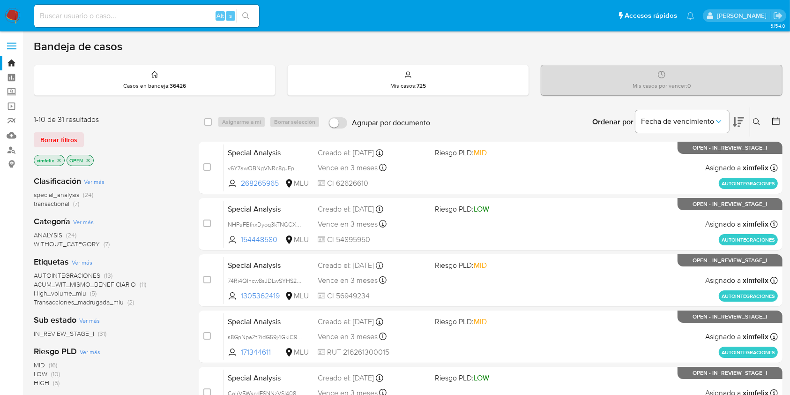
click at [130, 20] on input at bounding box center [146, 16] width 225 height 12
paste input "BpyQ9R4ttmApTHIVGjvqc97w"
type input "BpyQ9R4ttmApTHIVGjvqc97w"
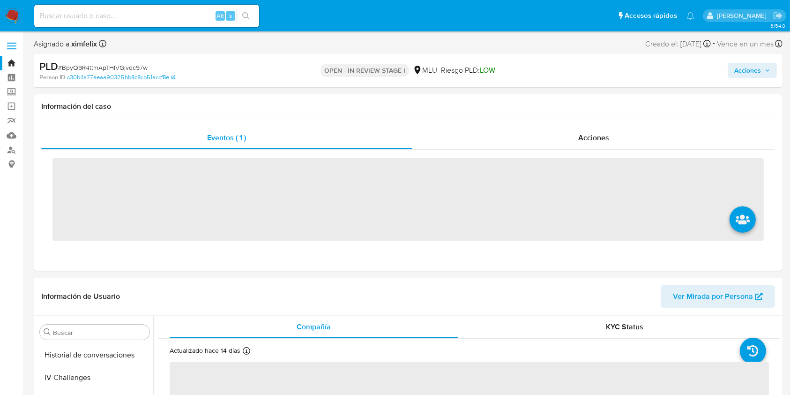
scroll to position [419, 0]
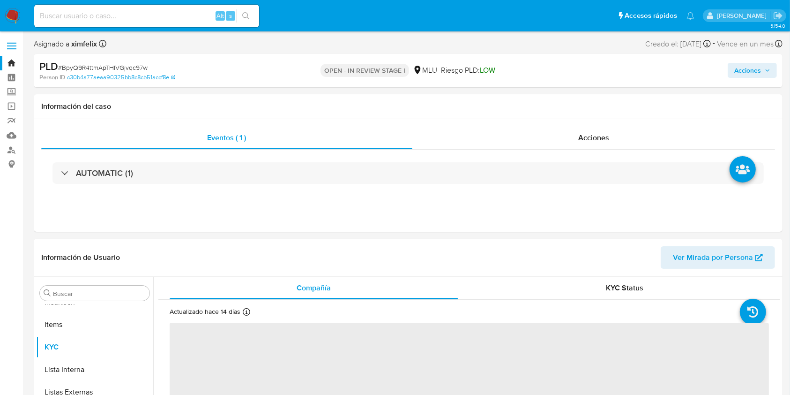
select select "10"
